Goal: Transaction & Acquisition: Purchase product/service

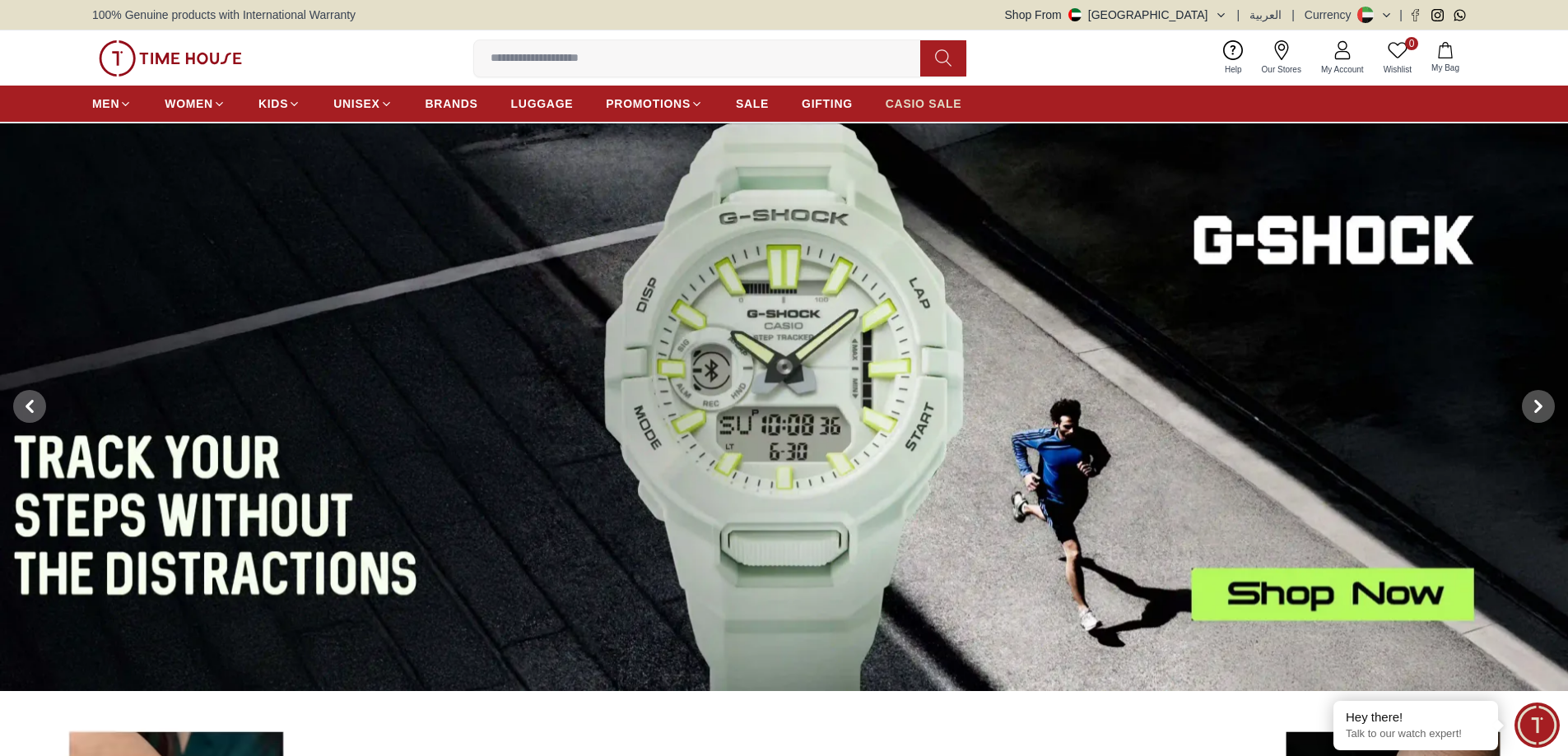
click at [910, 103] on span "CASIO SALE" at bounding box center [923, 103] width 76 height 16
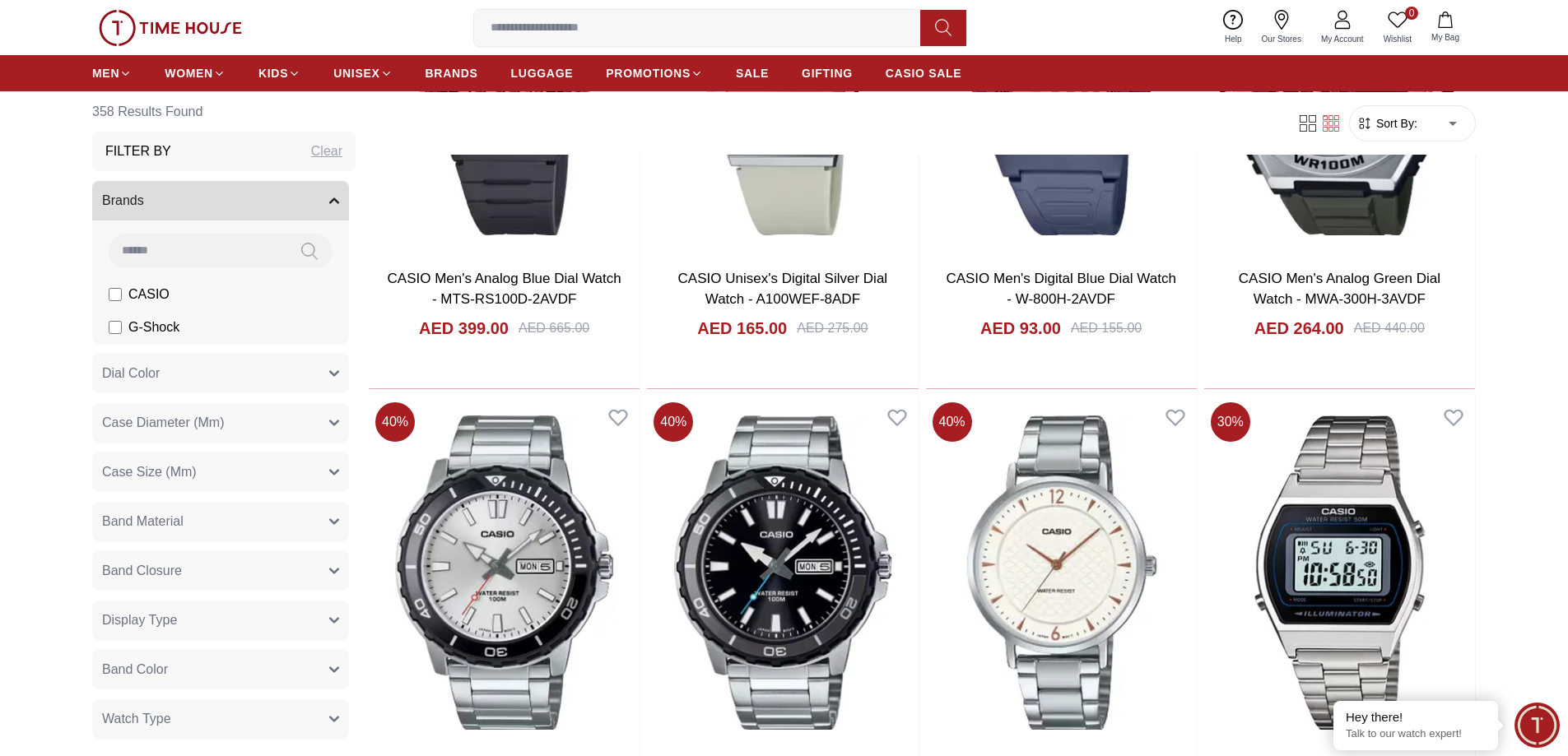
scroll to position [822, 0]
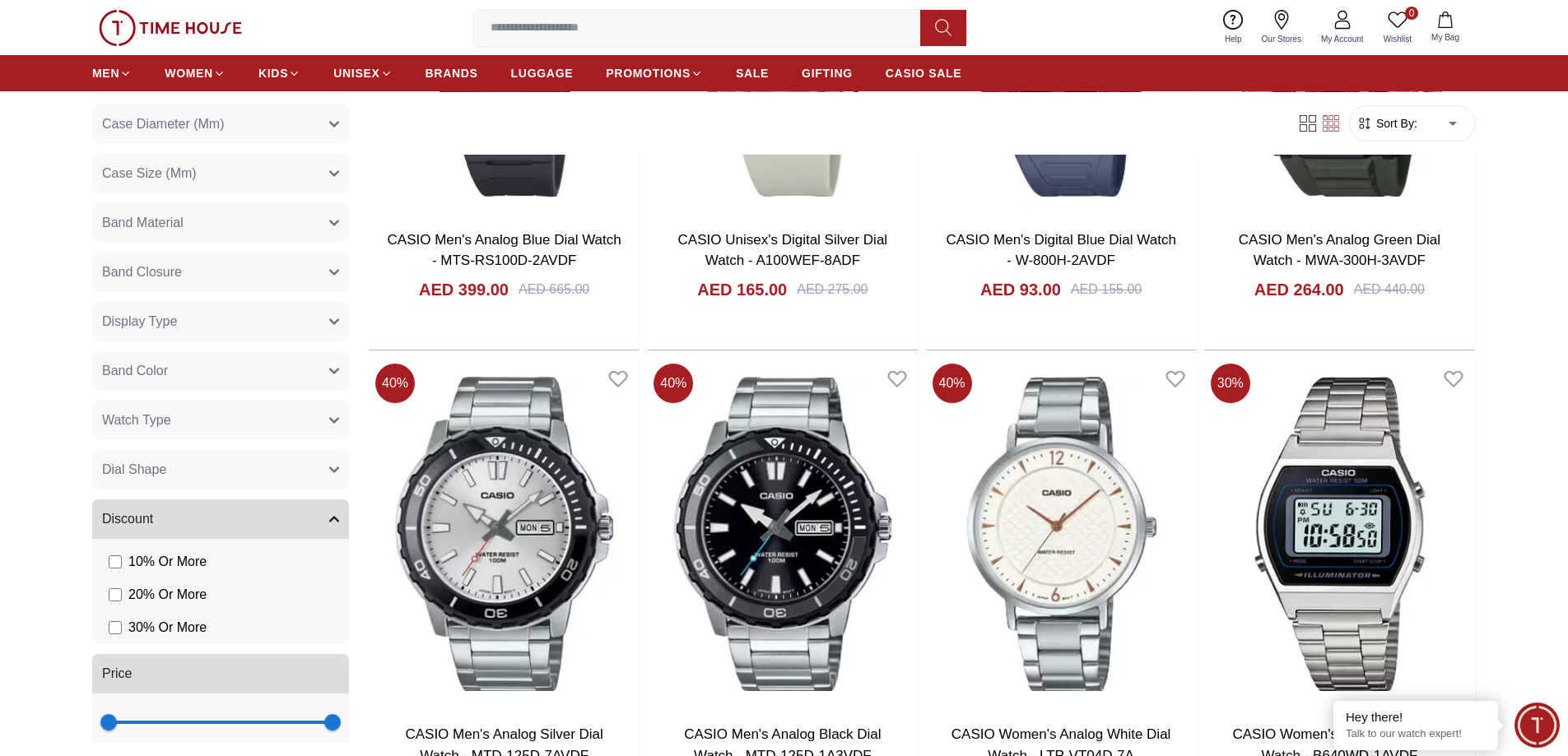
scroll to position [349, 0]
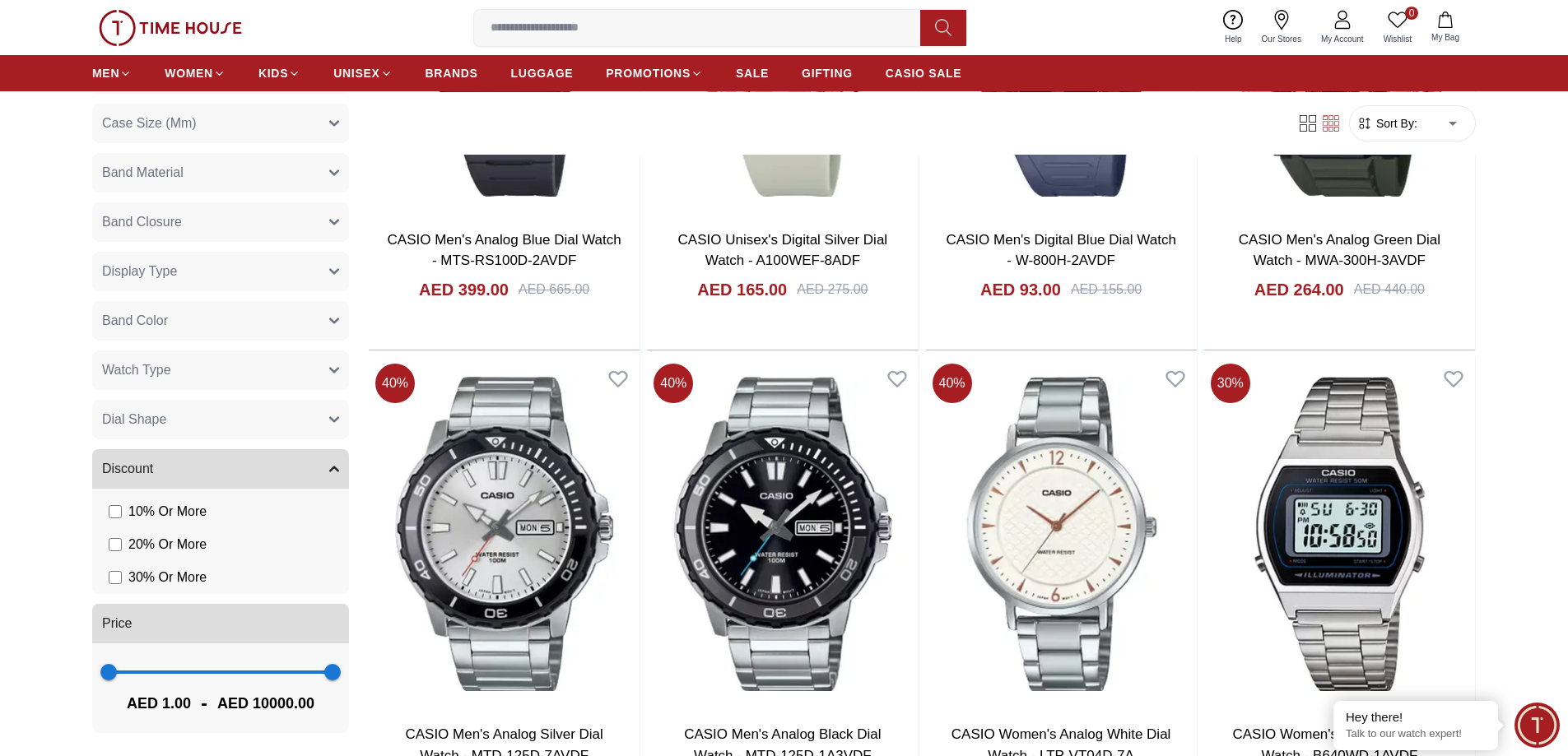
click at [240, 379] on button "Watch Type" at bounding box center [221, 370] width 257 height 40
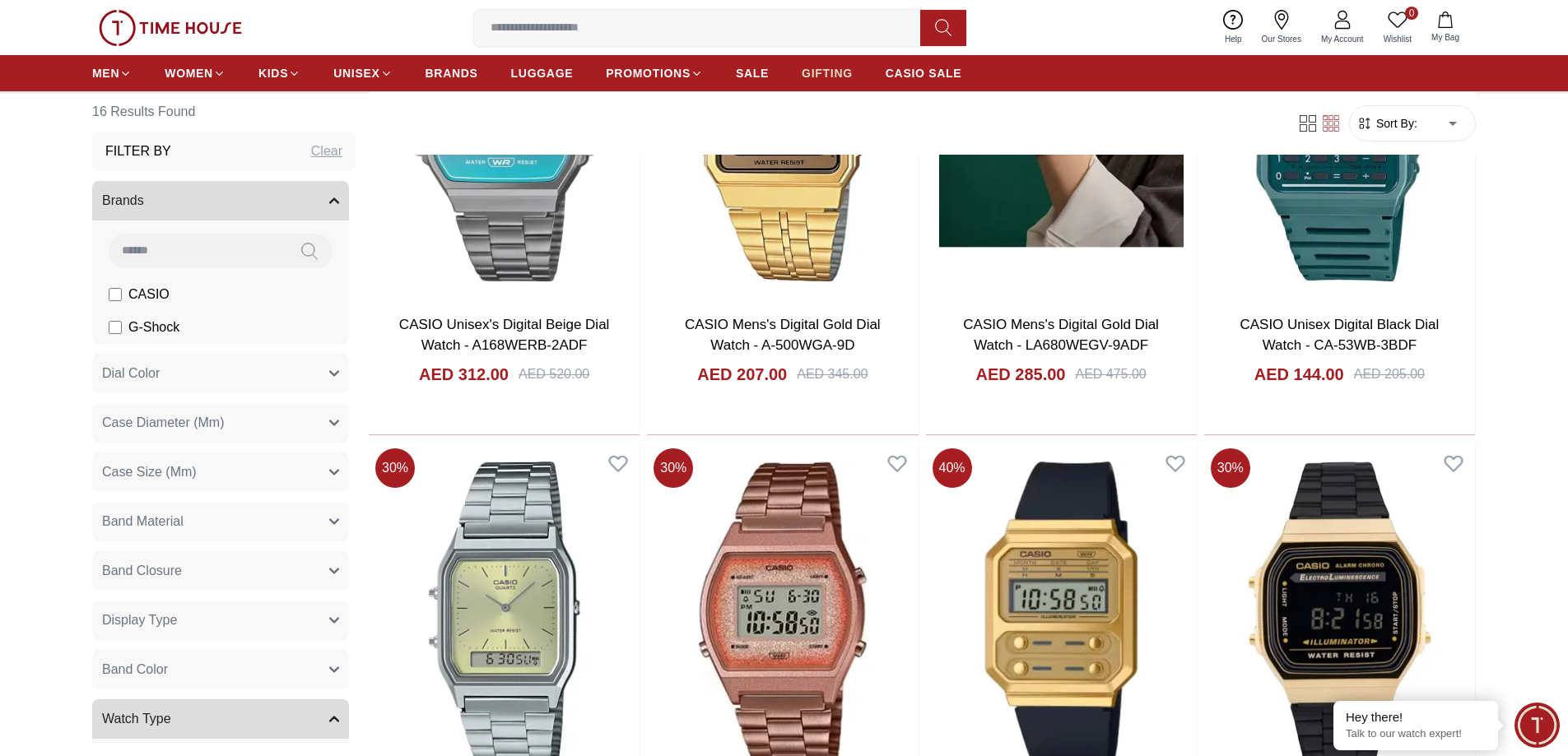
click at [816, 74] on span "GIFTING" at bounding box center [827, 74] width 51 height 16
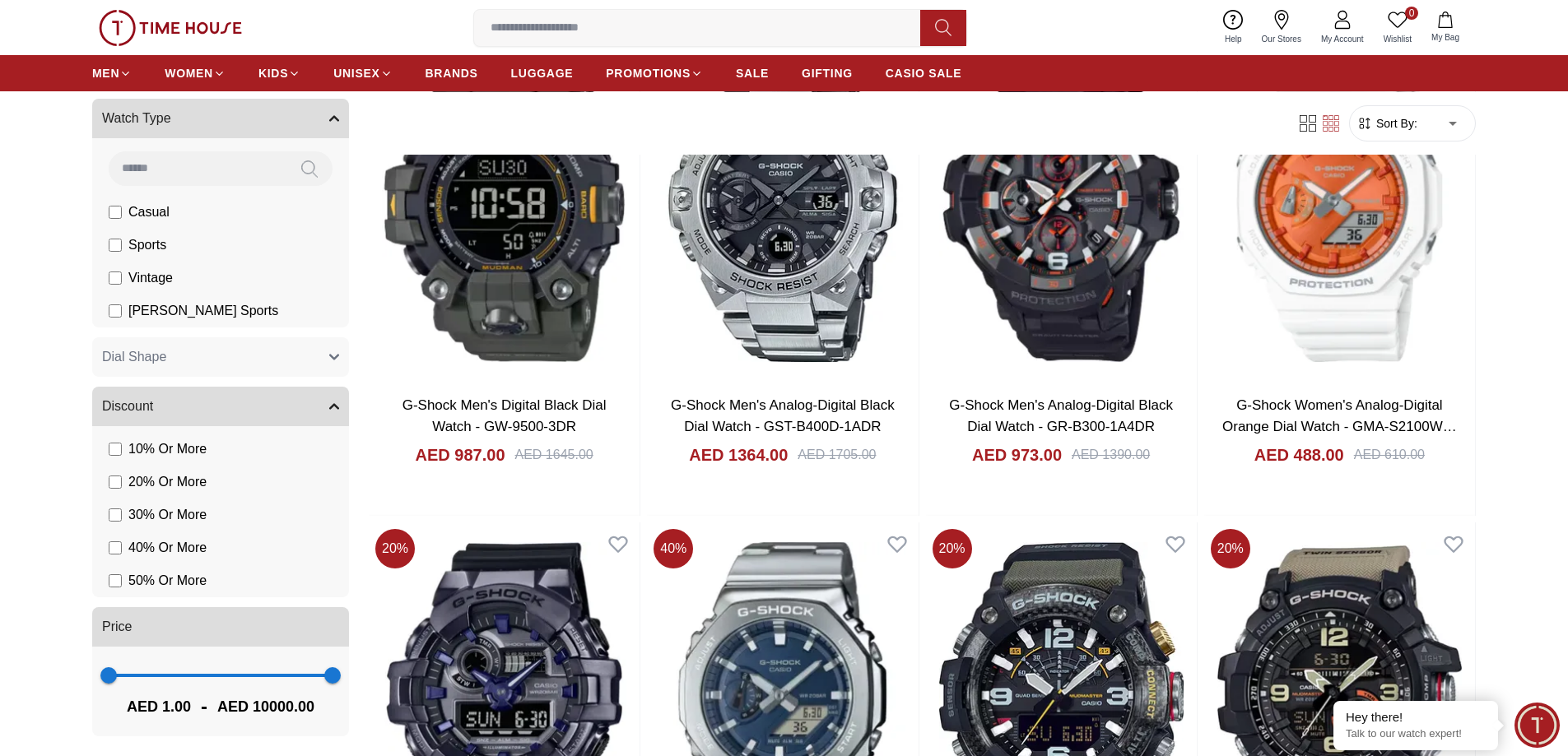
scroll to position [917, 0]
type input "****"
drag, startPoint x: 320, startPoint y: 668, endPoint x: 157, endPoint y: 673, distance: 163.1
click at [157, 673] on span "2296" at bounding box center [160, 672] width 16 height 16
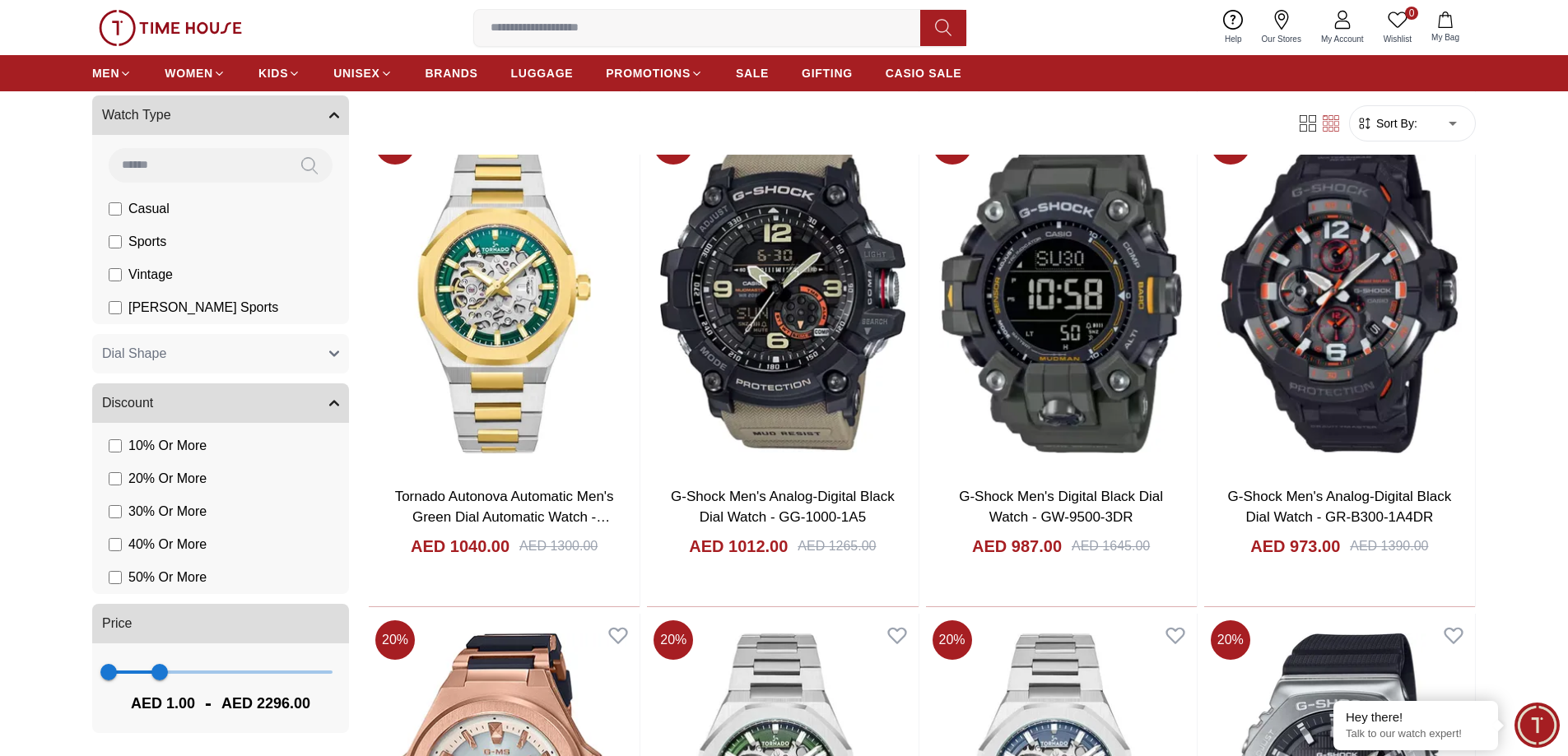
scroll to position [2468, 0]
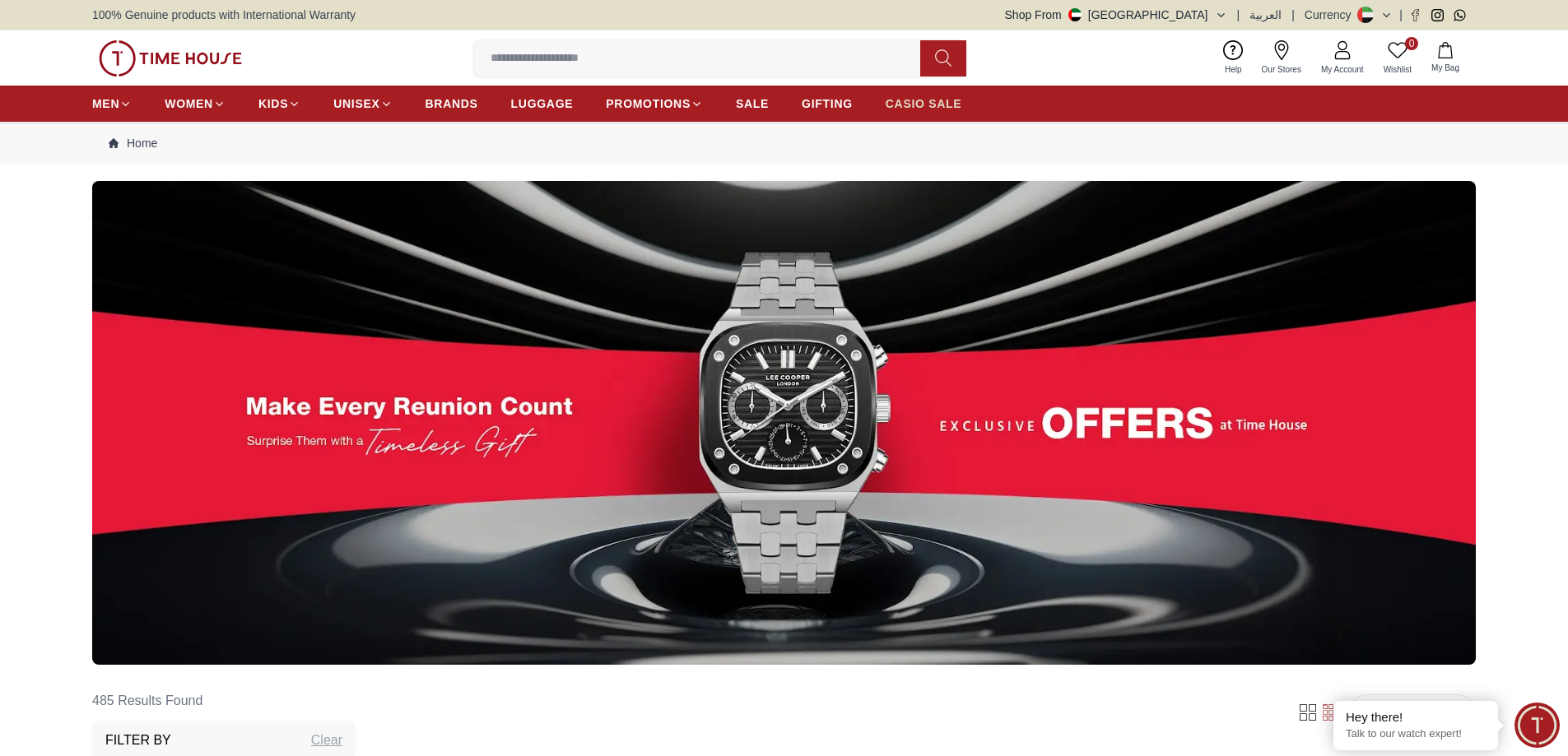
click at [920, 101] on span "CASIO SALE" at bounding box center [923, 103] width 76 height 16
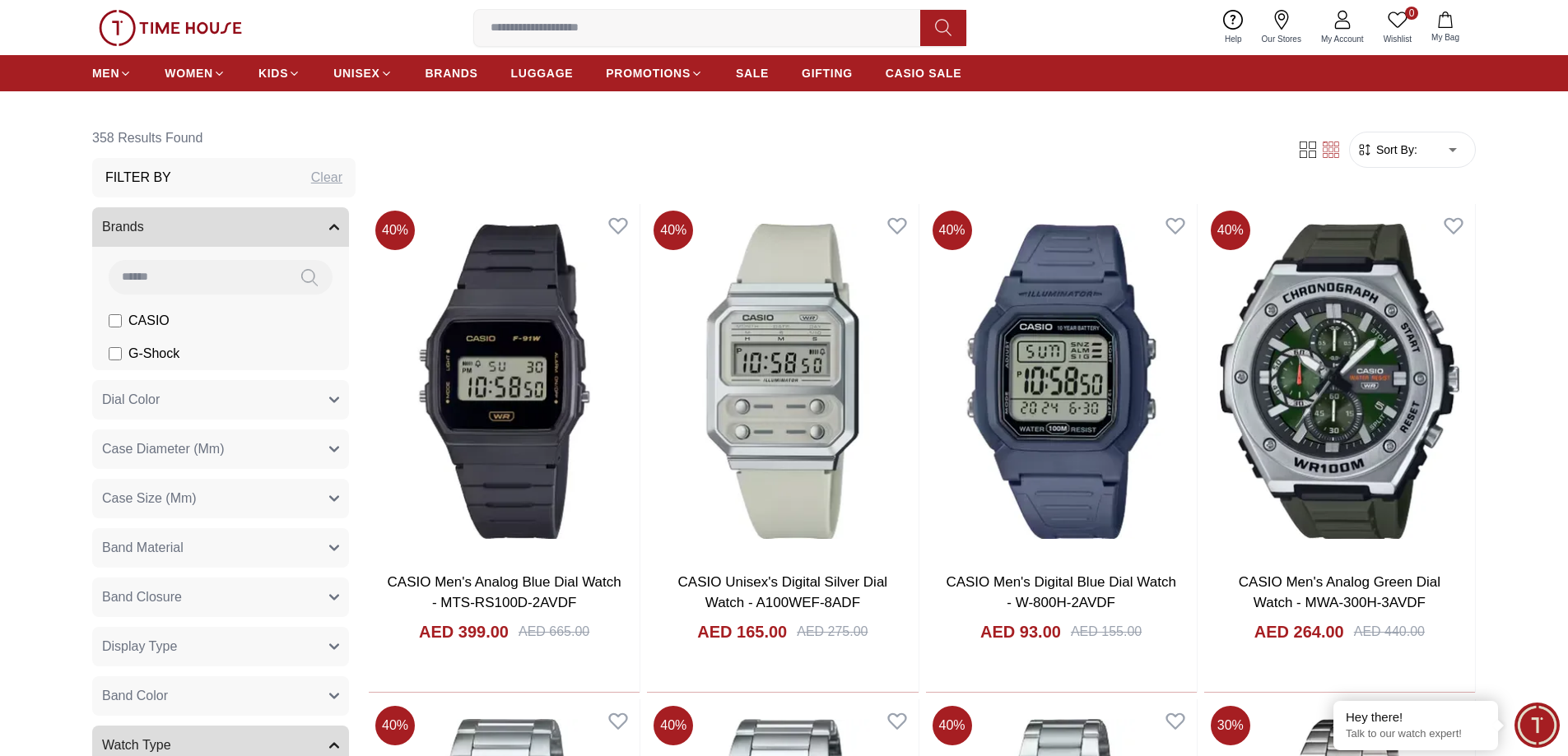
scroll to position [575, 0]
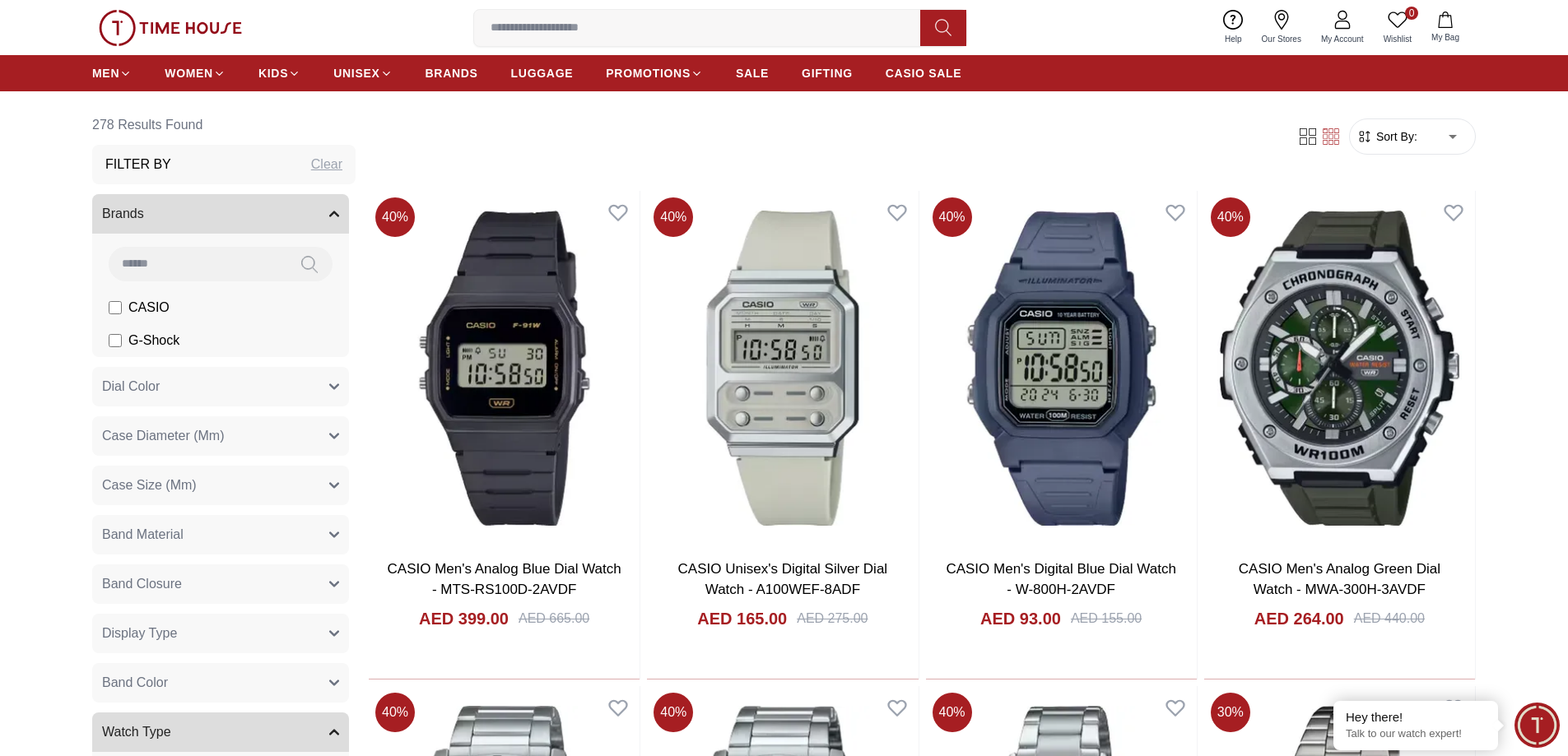
scroll to position [108, 0]
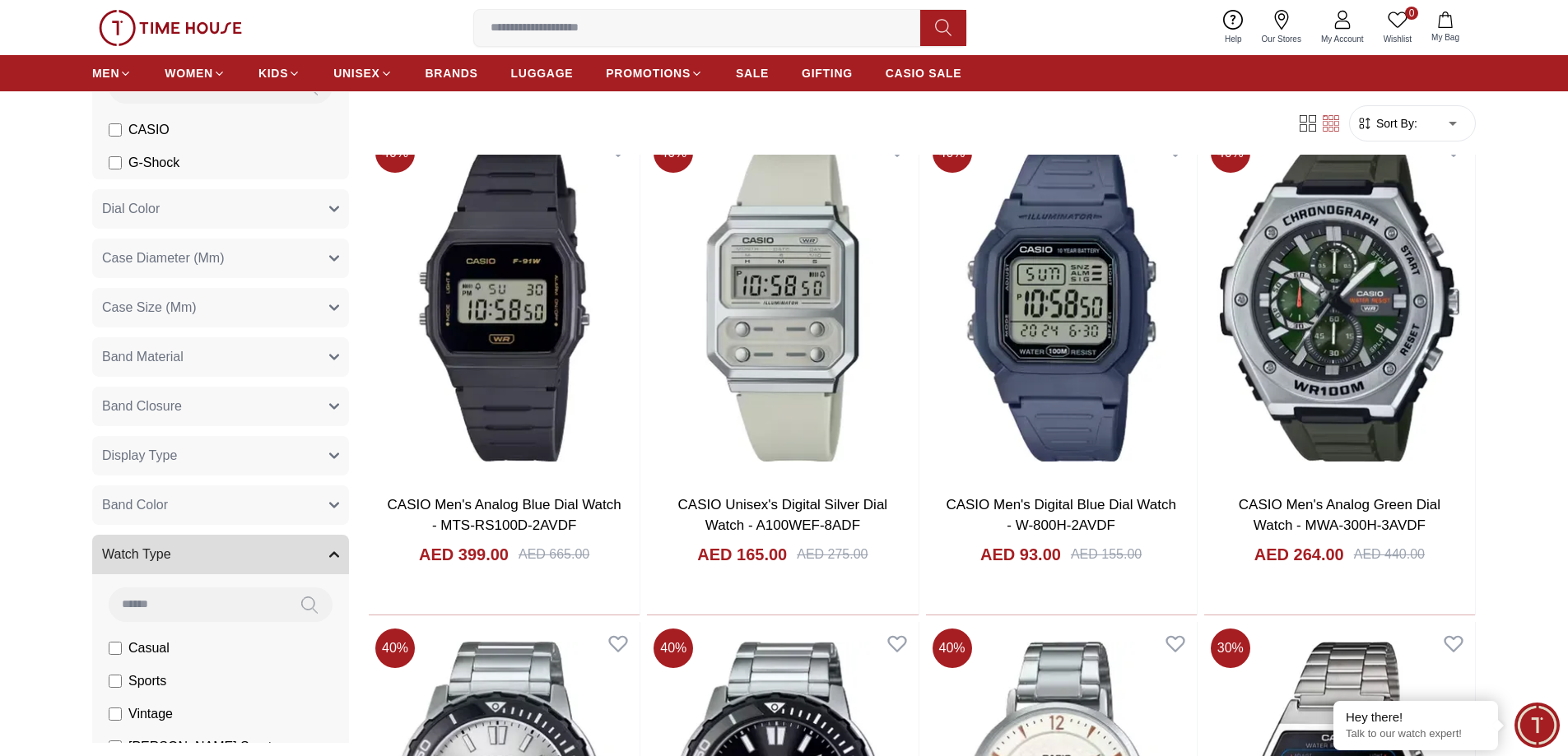
scroll to position [658, 0]
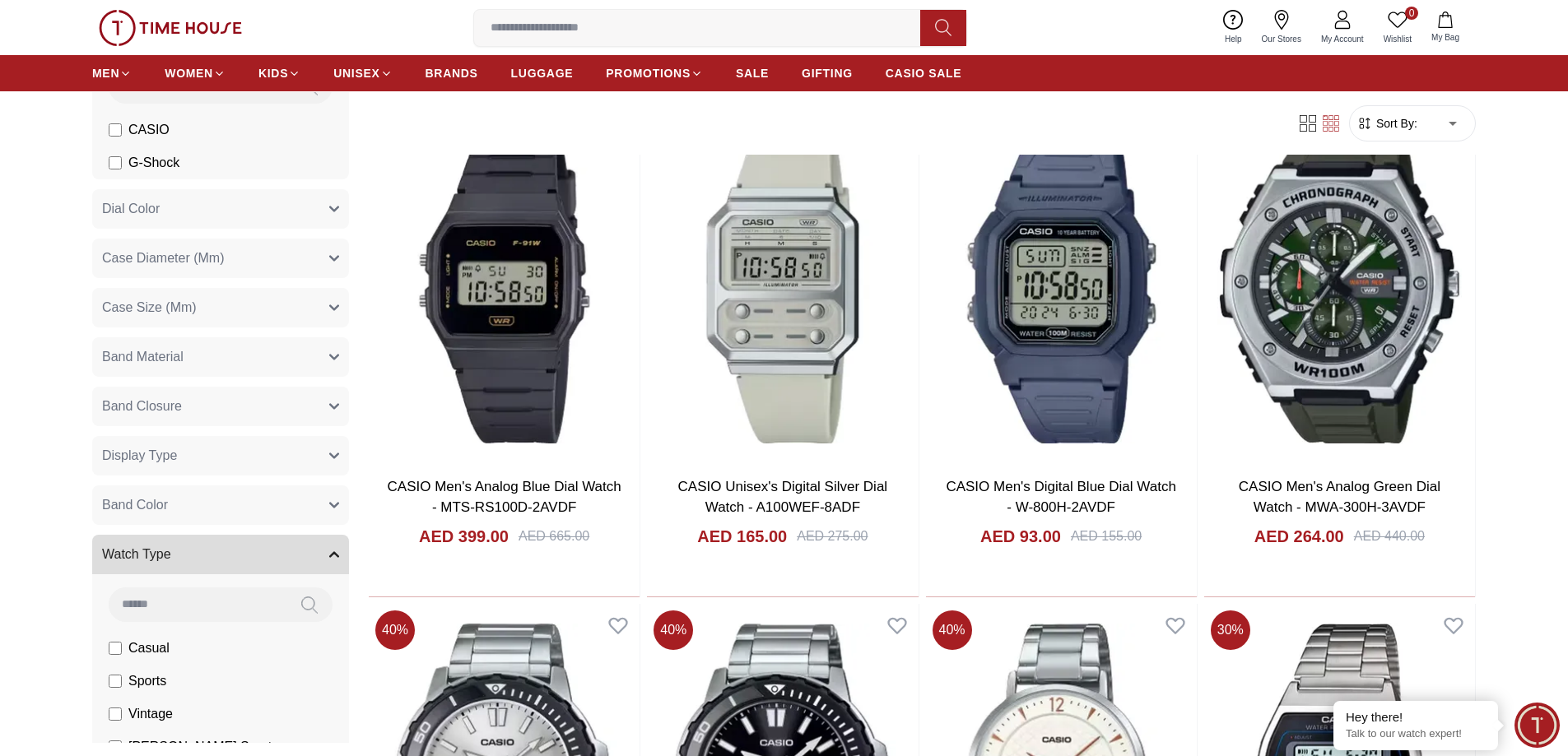
click at [303, 200] on button "Dial Color" at bounding box center [221, 209] width 257 height 40
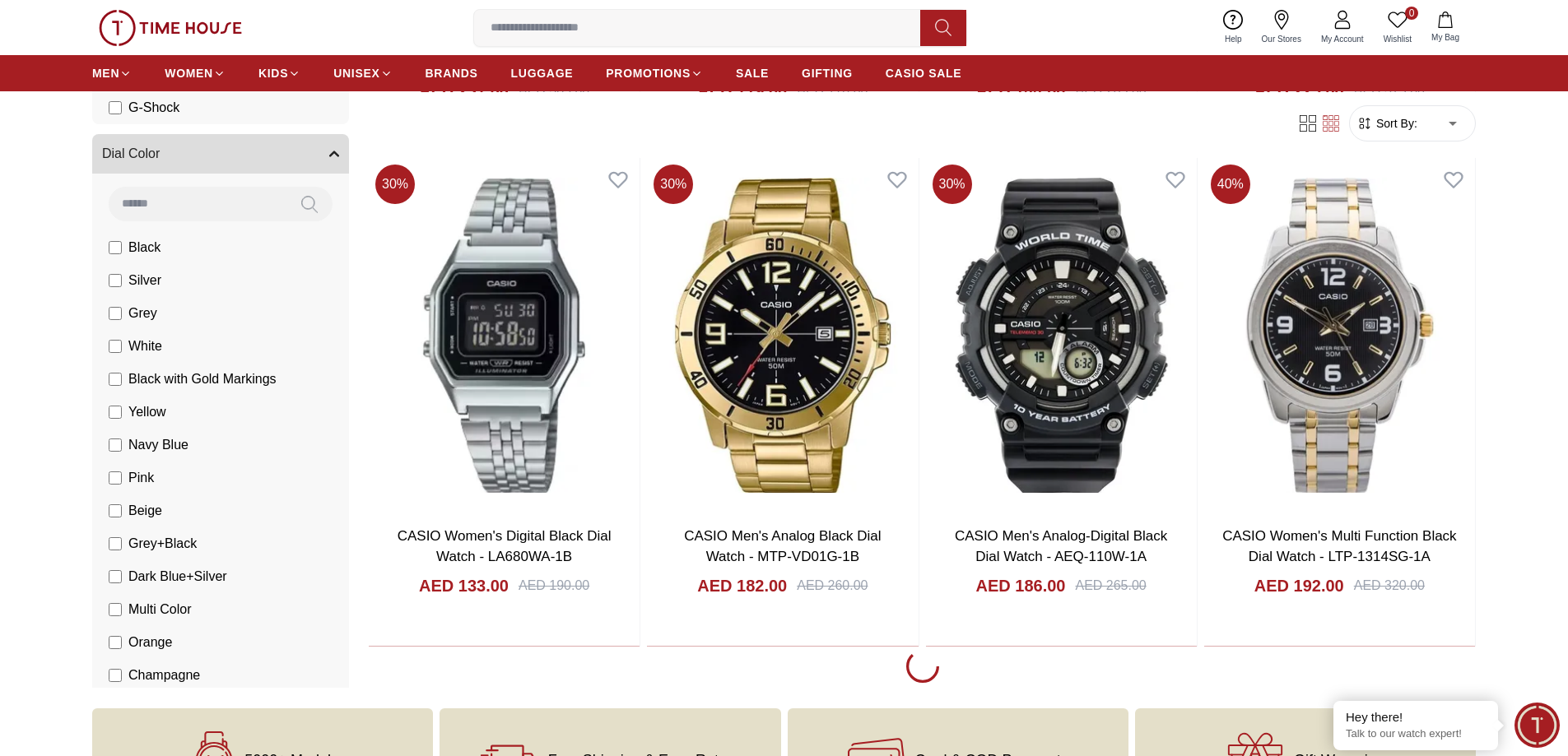
scroll to position [2574, 0]
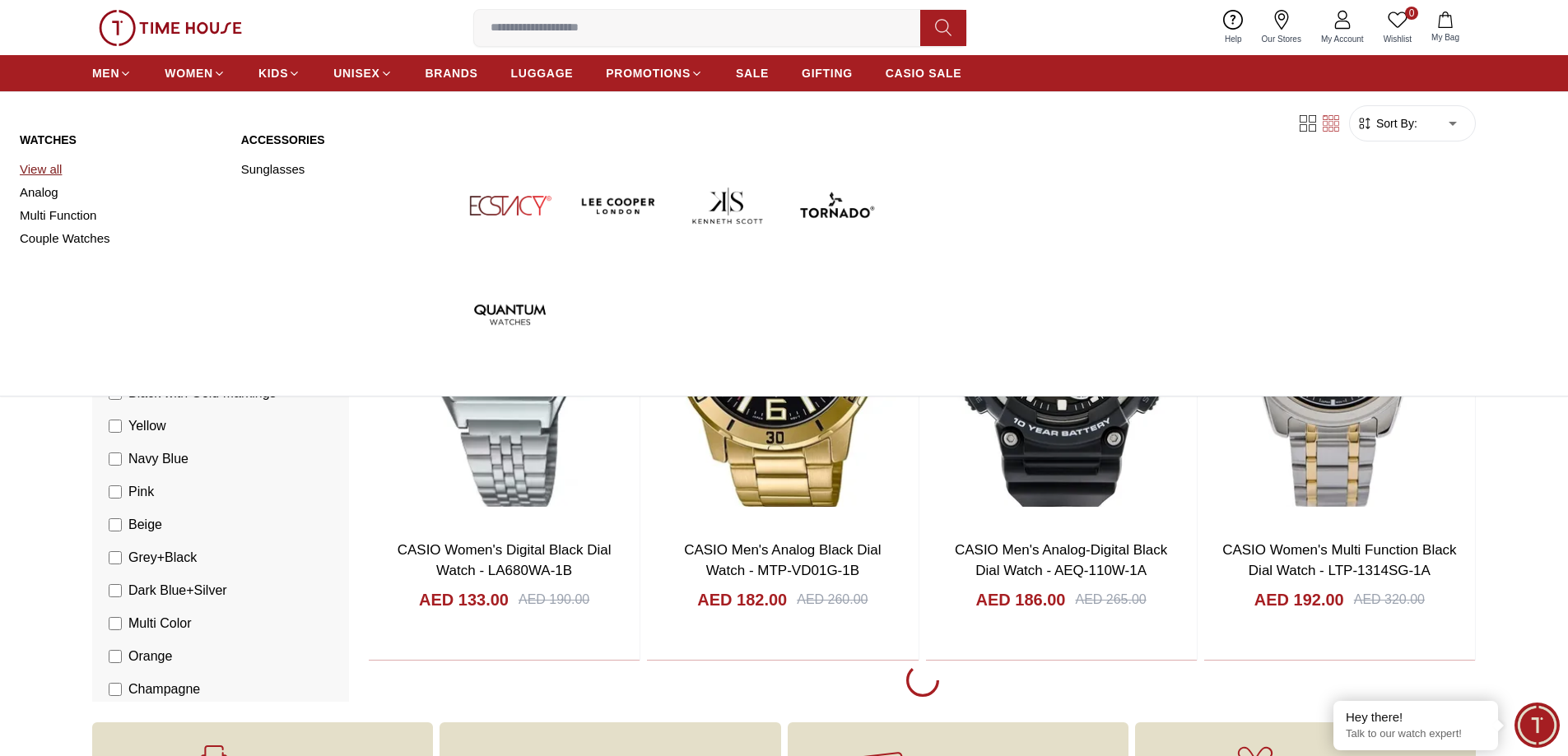
click at [53, 170] on link "View all" at bounding box center [121, 169] width 202 height 23
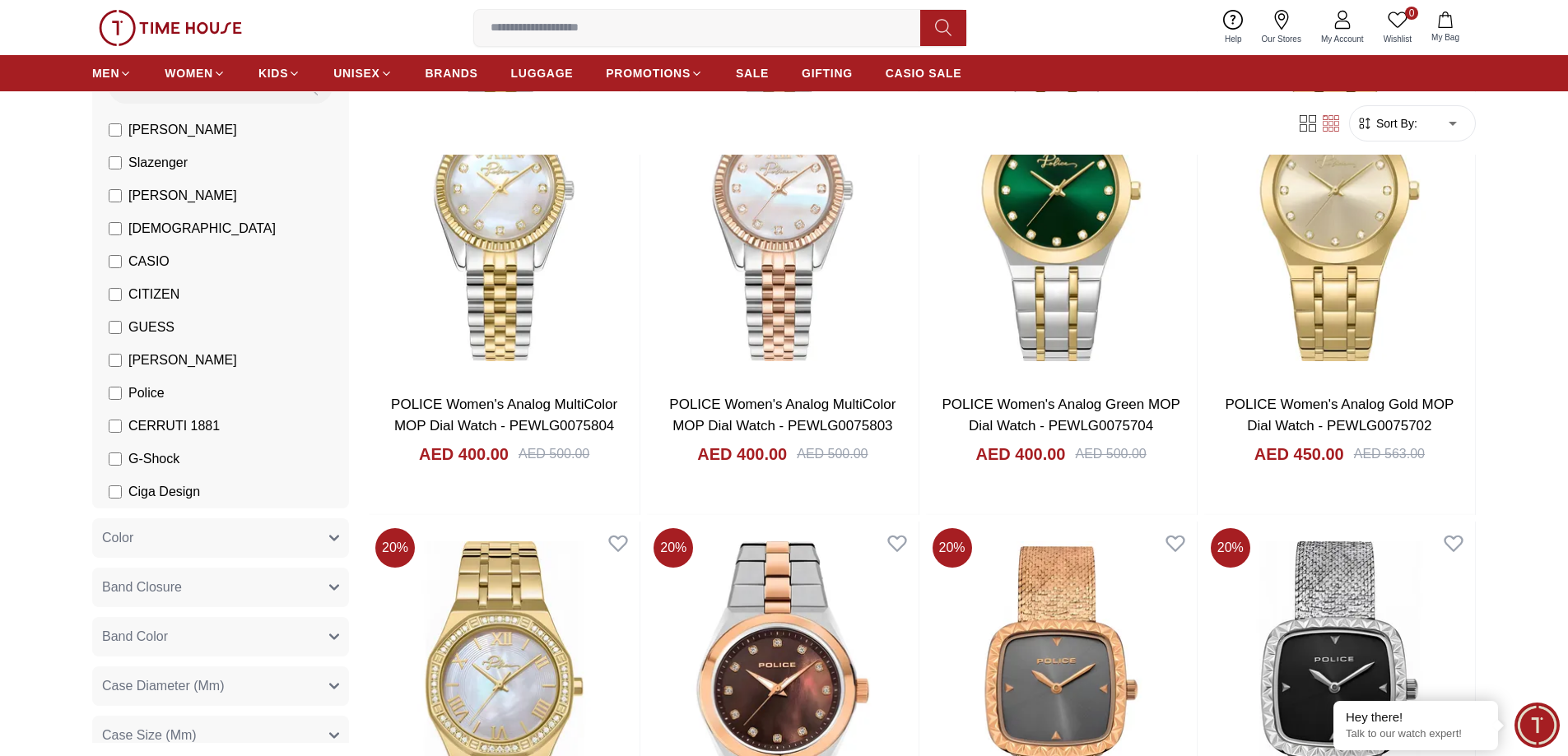
scroll to position [1480, 0]
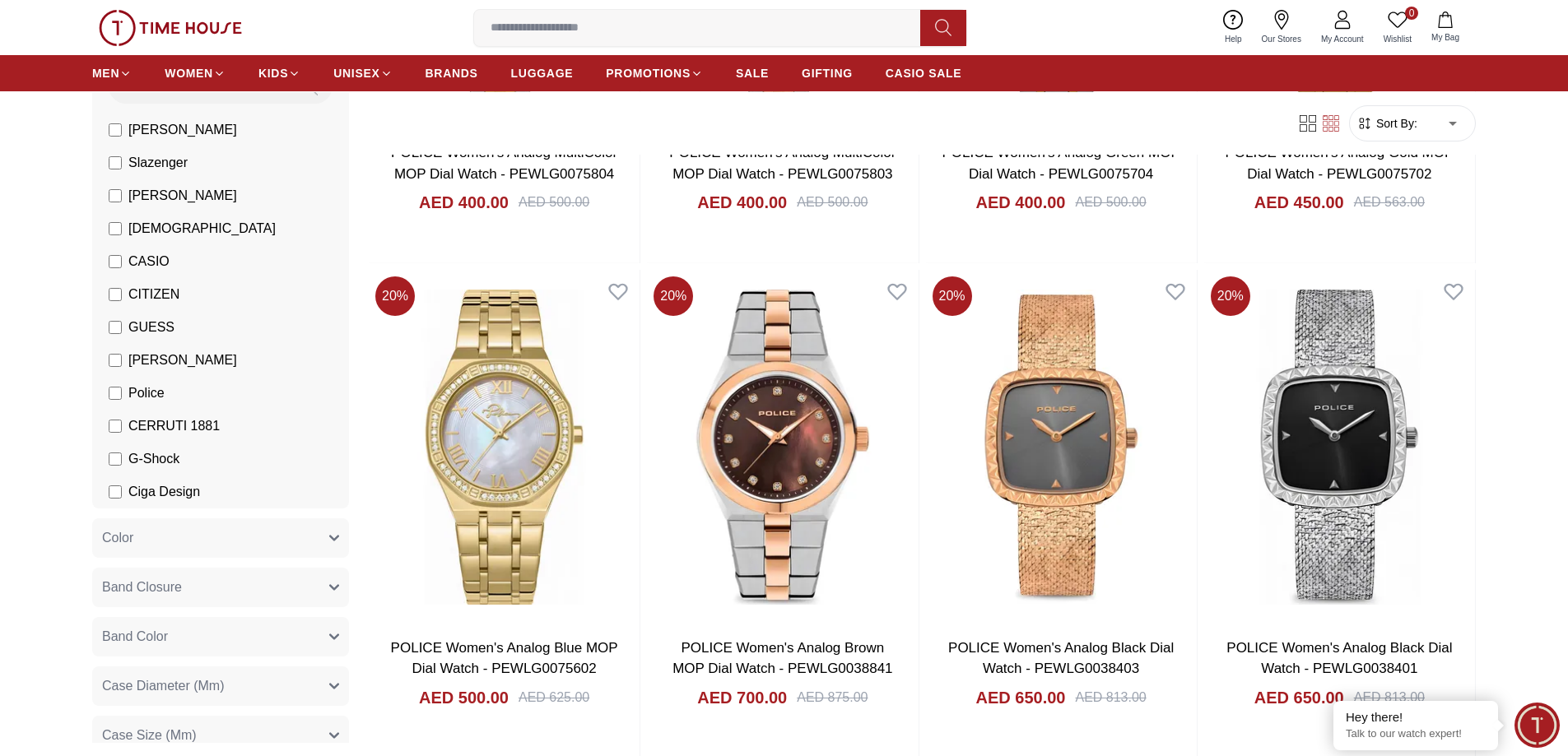
click at [295, 539] on button "Color" at bounding box center [221, 538] width 257 height 40
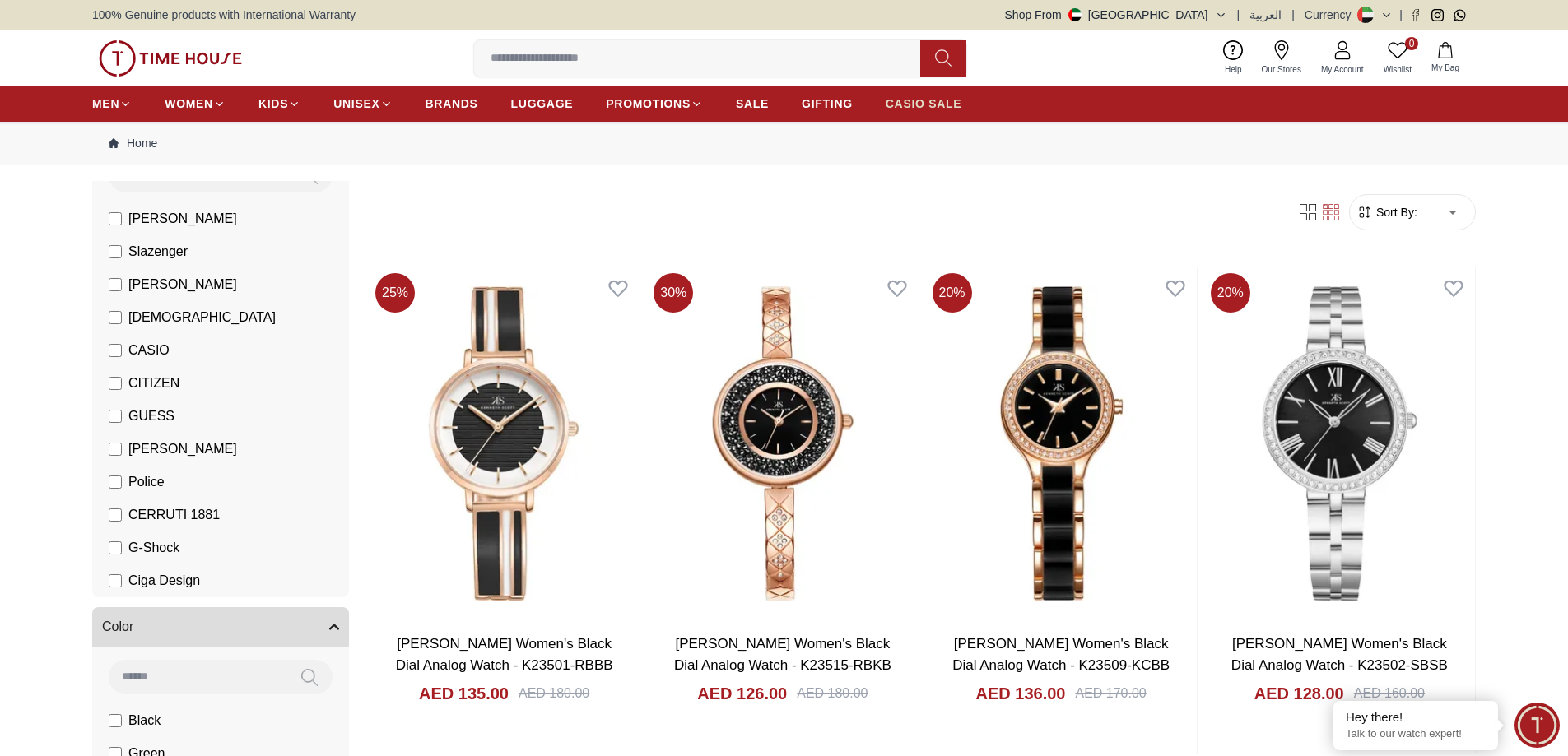
click at [914, 110] on span "CASIO SALE" at bounding box center [923, 103] width 76 height 16
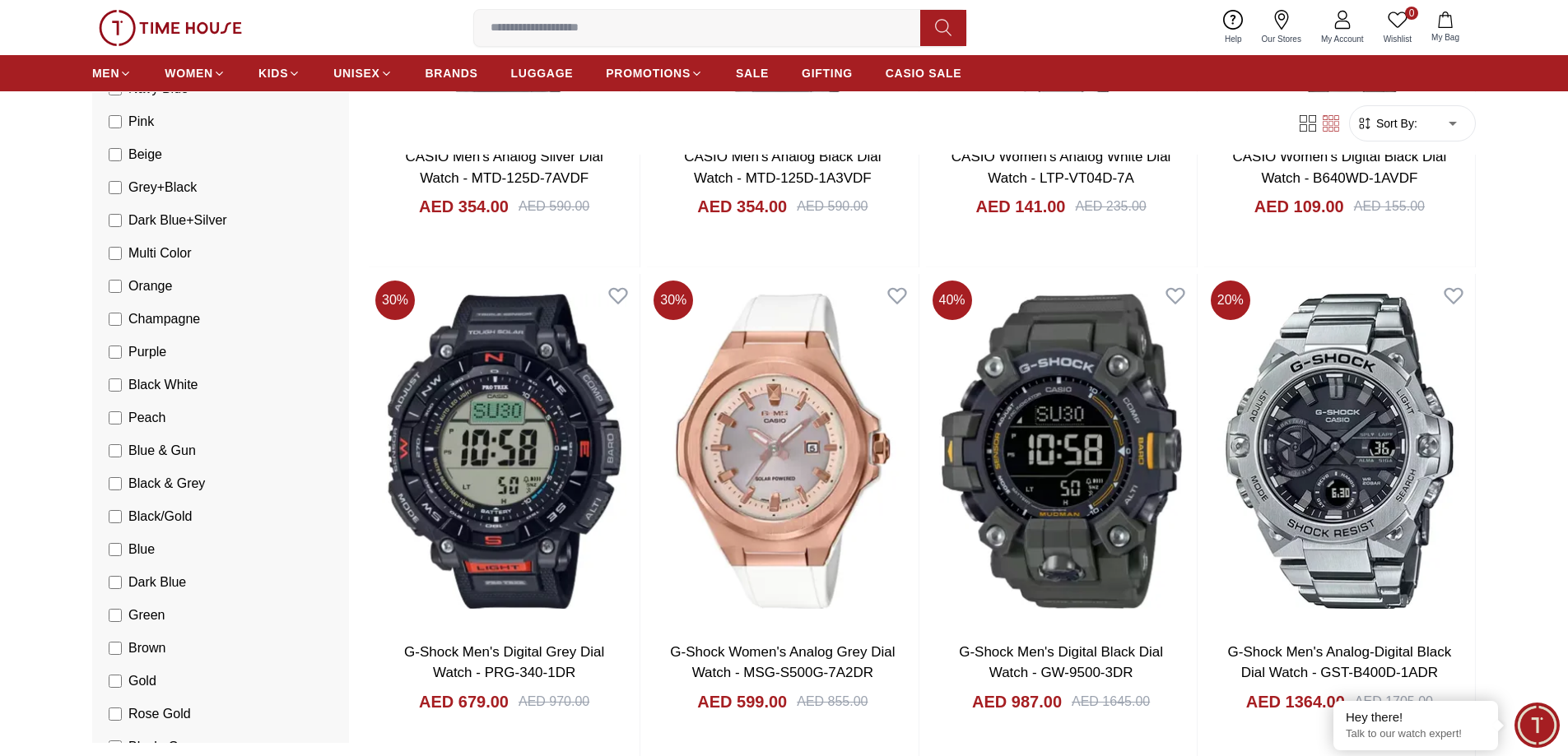
scroll to position [1480, 0]
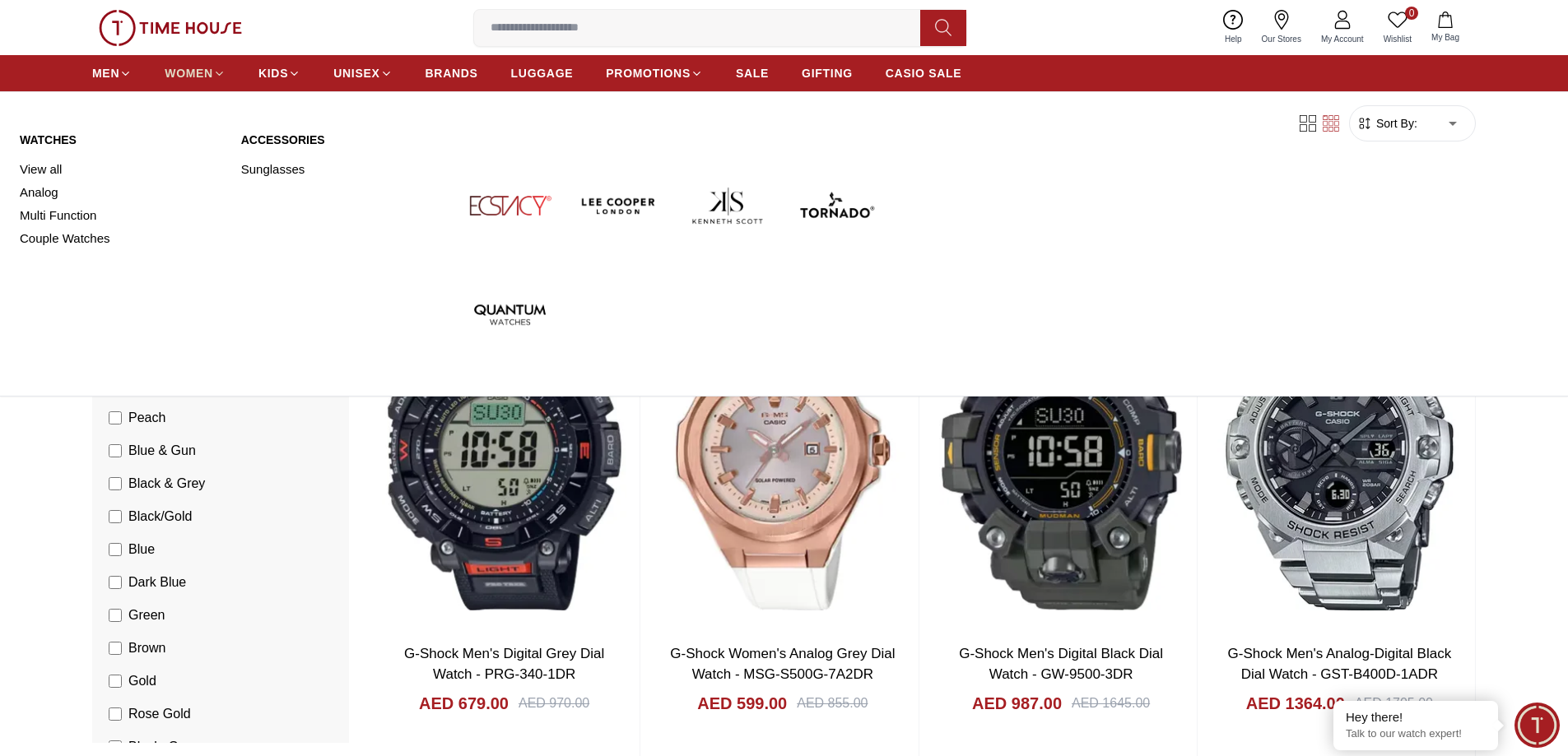
click at [198, 70] on span "WOMEN" at bounding box center [188, 74] width 48 height 16
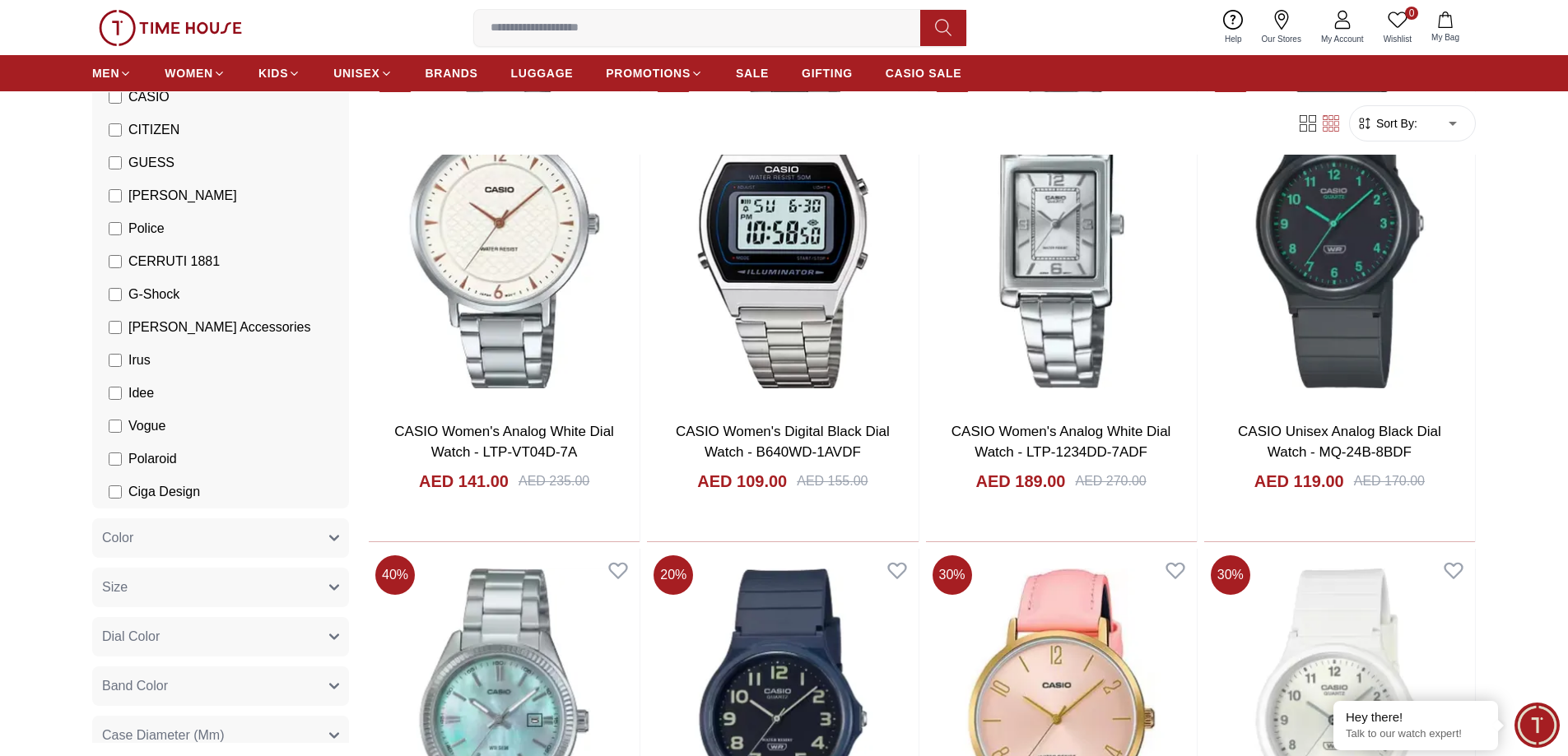
scroll to position [741, 0]
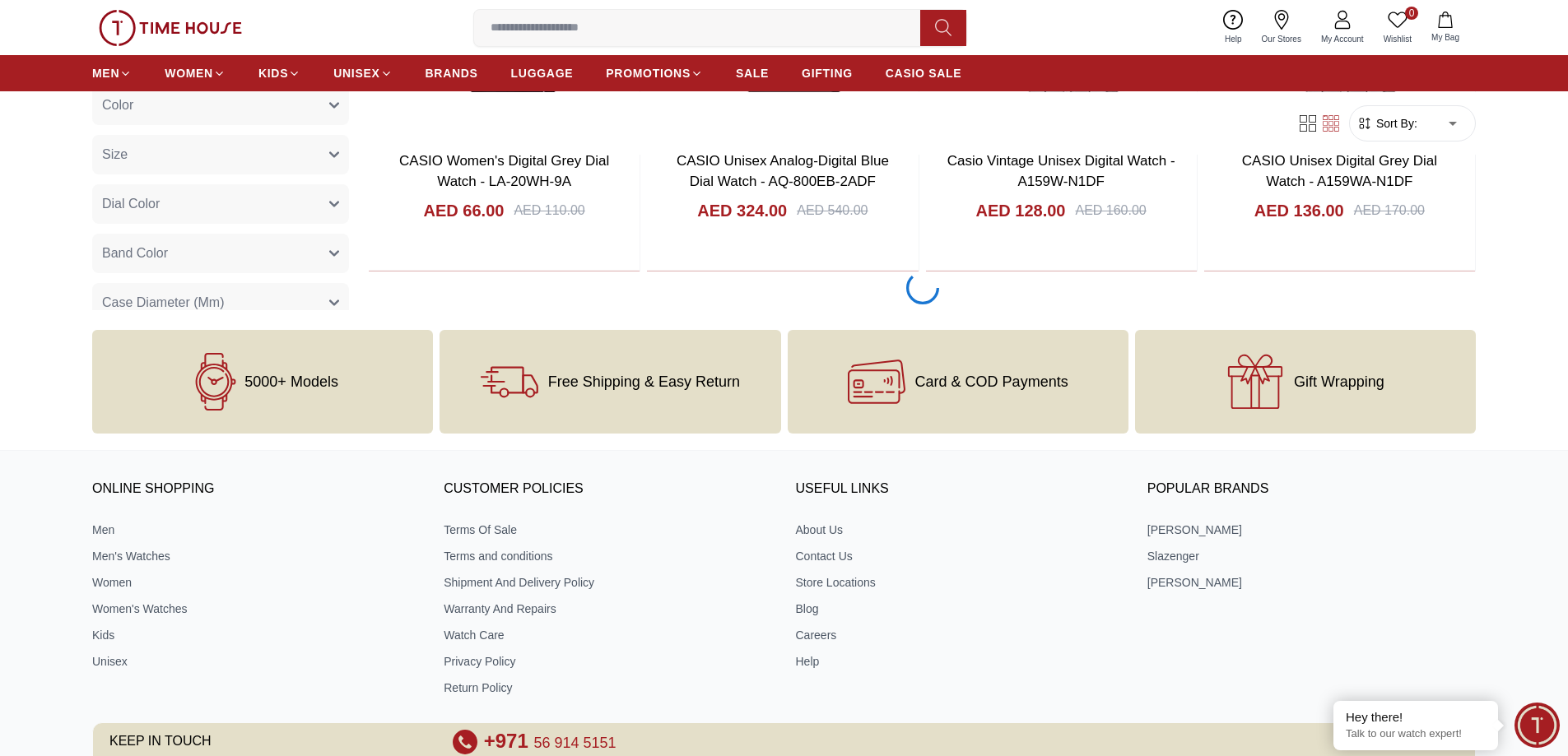
scroll to position [5018, 0]
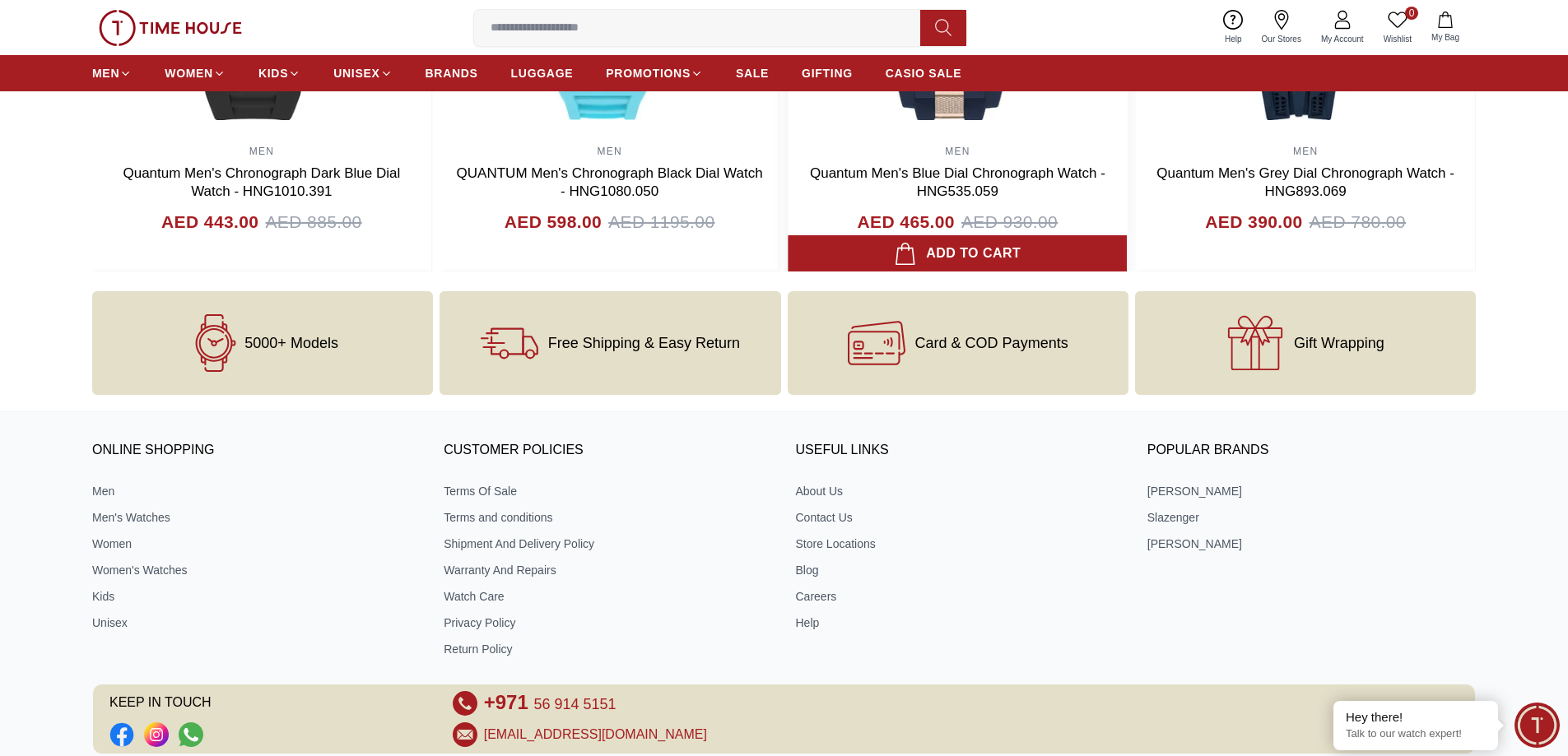
scroll to position [1736, 0]
